Goal: Information Seeking & Learning: Learn about a topic

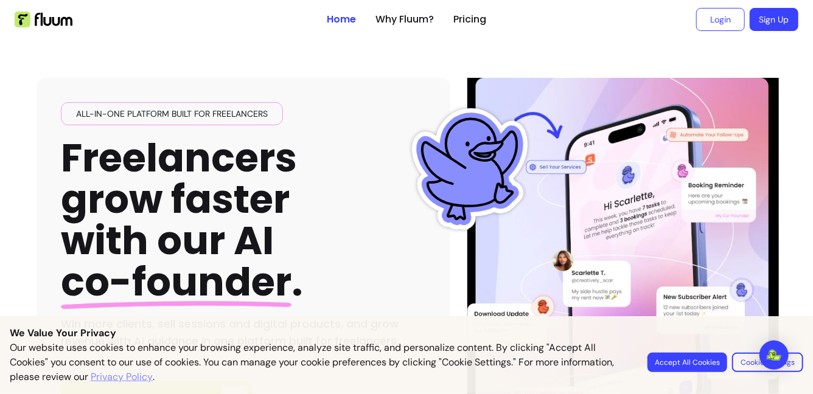
click at [650, 353] on button "Accept All Cookies" at bounding box center [688, 362] width 80 height 19
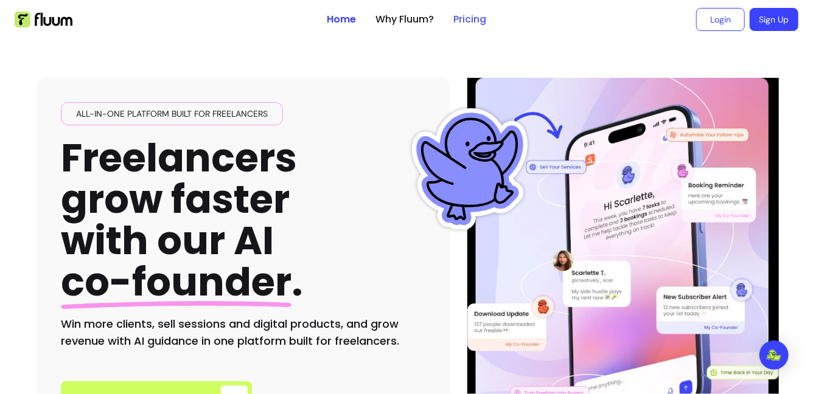
click at [484, 27] on link "Pricing" at bounding box center [470, 19] width 33 height 15
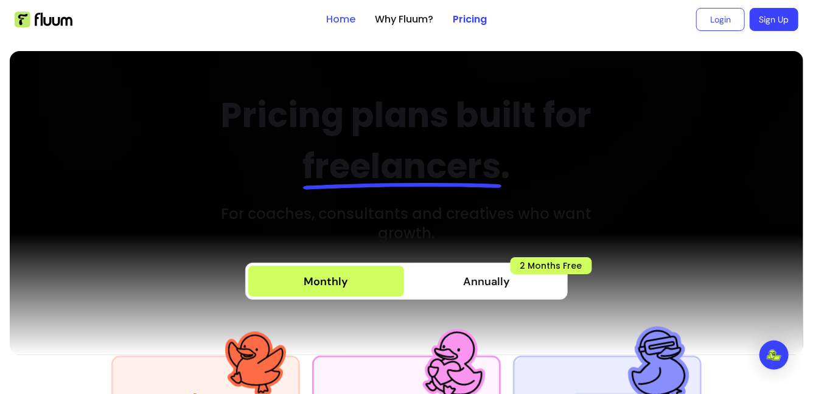
click at [326, 26] on link "Home" at bounding box center [340, 19] width 29 height 15
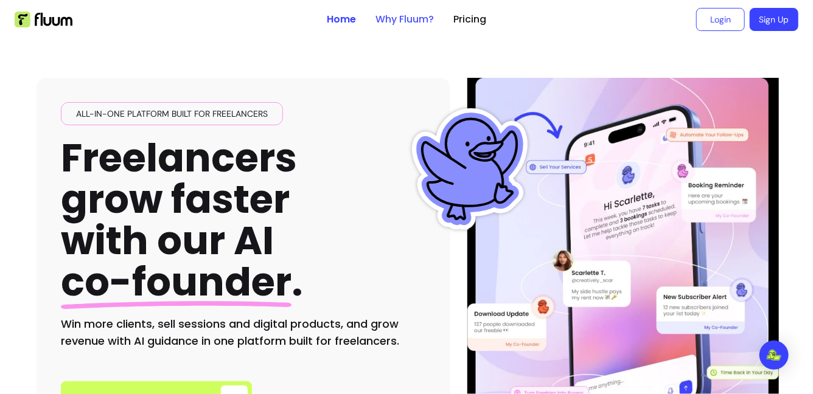
click at [408, 27] on link "Why Fluum?" at bounding box center [405, 19] width 58 height 15
